Goal: Navigation & Orientation: Find specific page/section

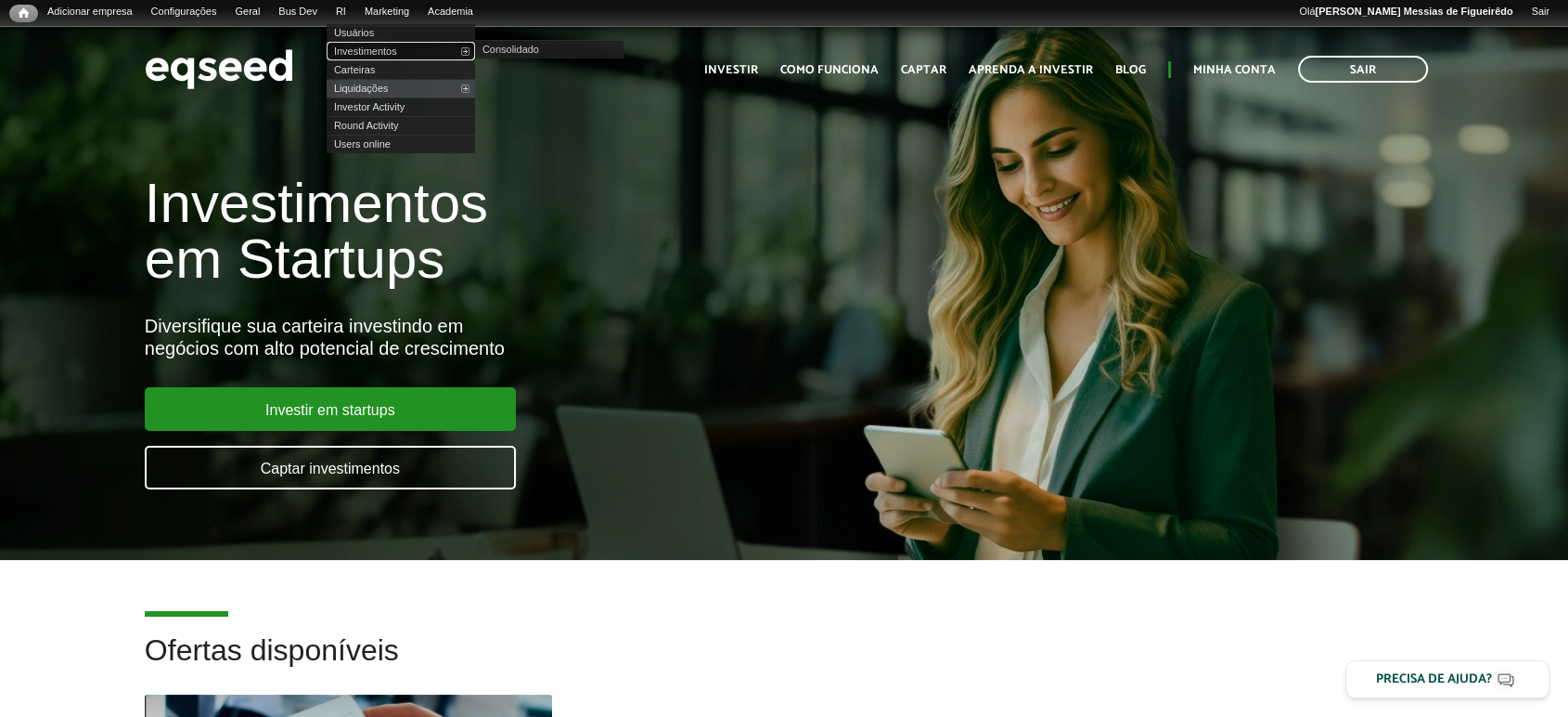
click at [371, 43] on link "Investimentos" at bounding box center [400, 50] width 148 height 19
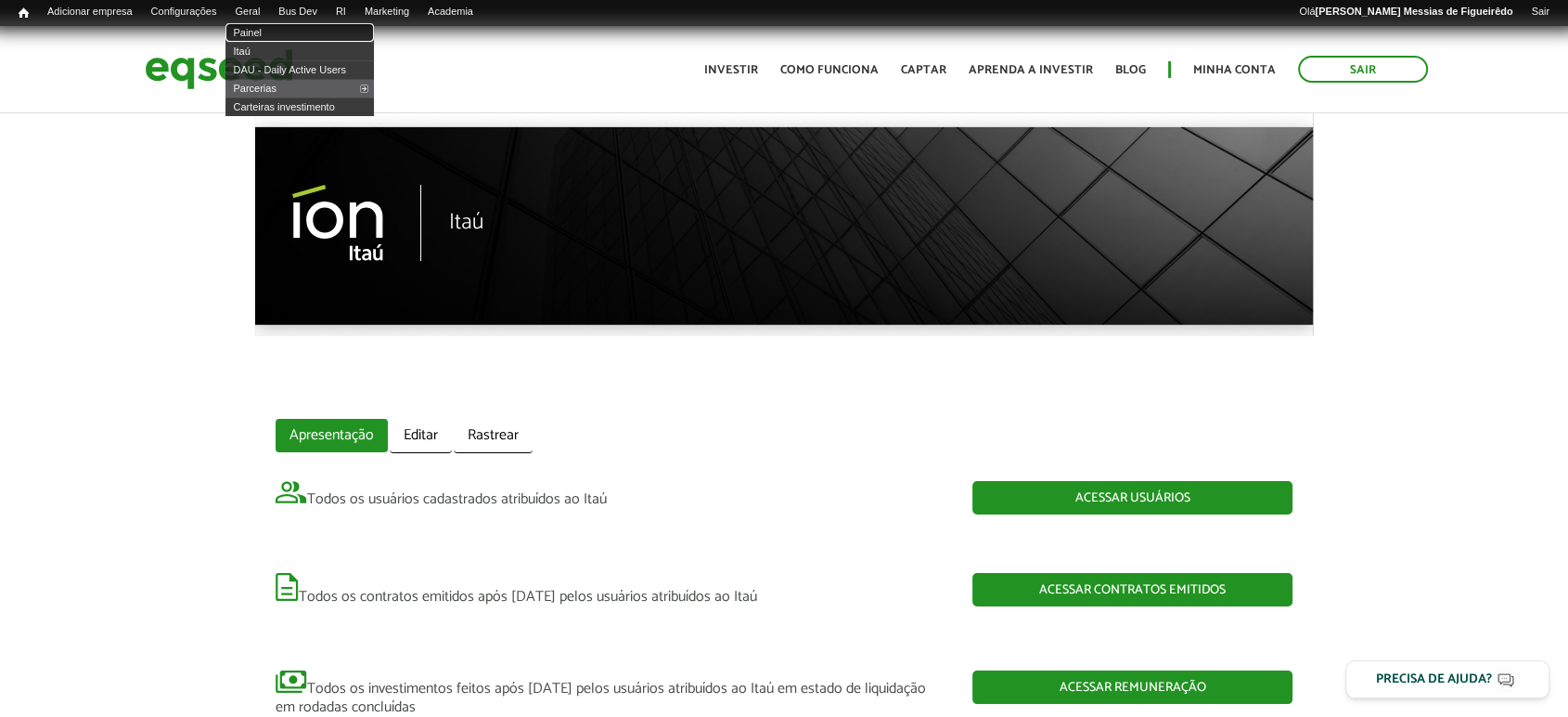
click at [266, 30] on link "Painel" at bounding box center [300, 32] width 148 height 19
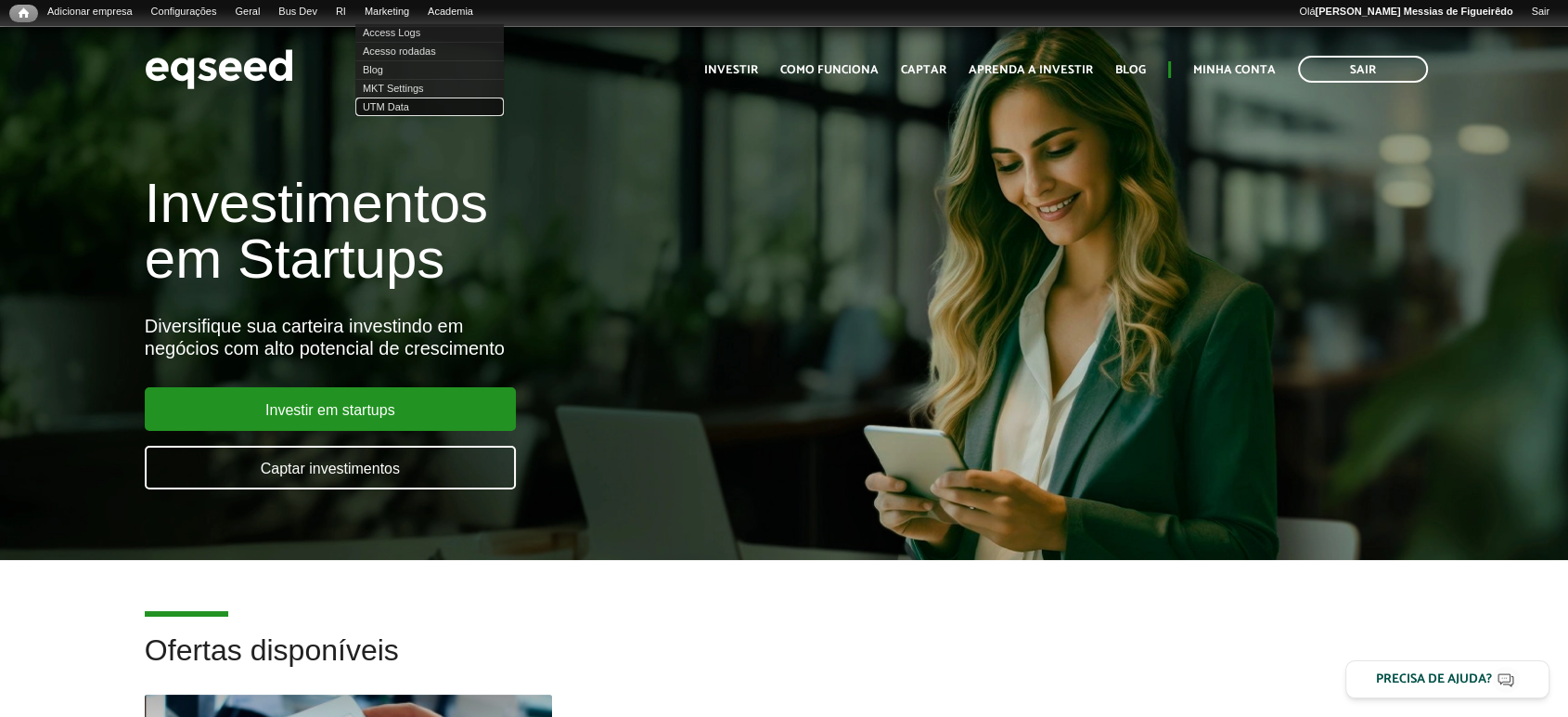
click at [400, 106] on link "UTM Data" at bounding box center [429, 107] width 148 height 19
